Goal: Task Accomplishment & Management: Manage account settings

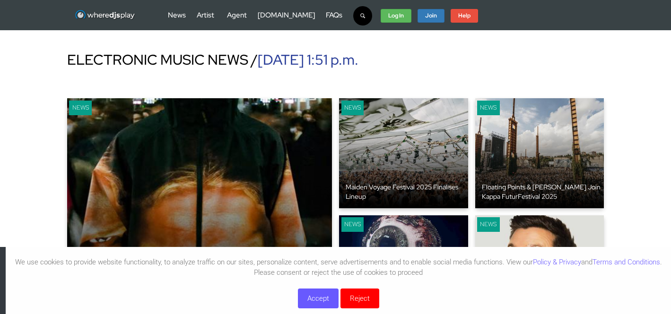
click at [360, 299] on button "Reject" at bounding box center [359, 299] width 39 height 20
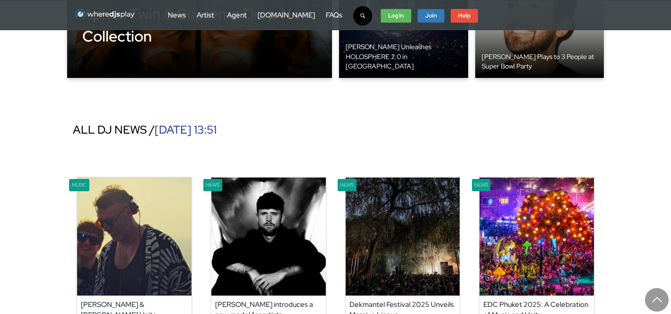
scroll to position [292, 0]
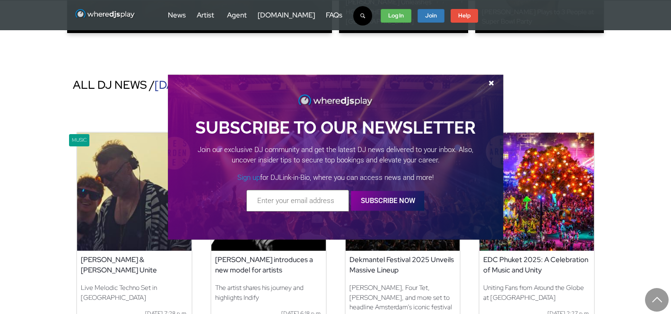
click at [491, 82] on span at bounding box center [491, 82] width 14 height 7
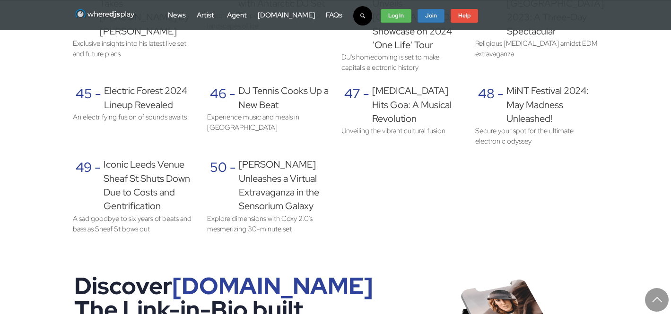
scroll to position [2095, 0]
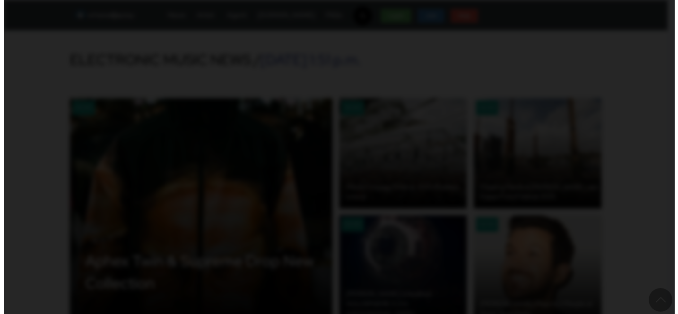
scroll to position [0, 0]
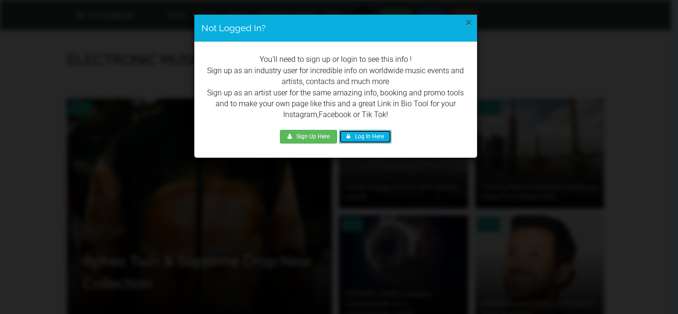
click at [378, 138] on link "Log In Here" at bounding box center [365, 137] width 52 height 14
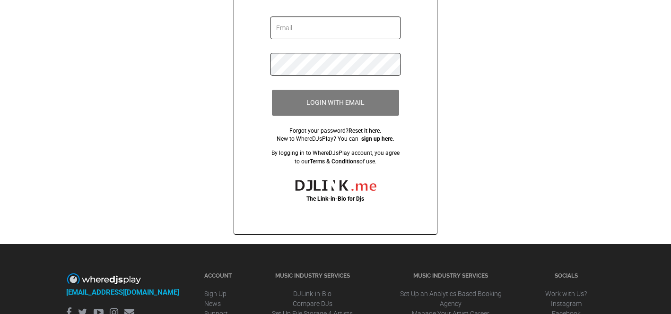
scroll to position [177, 0]
